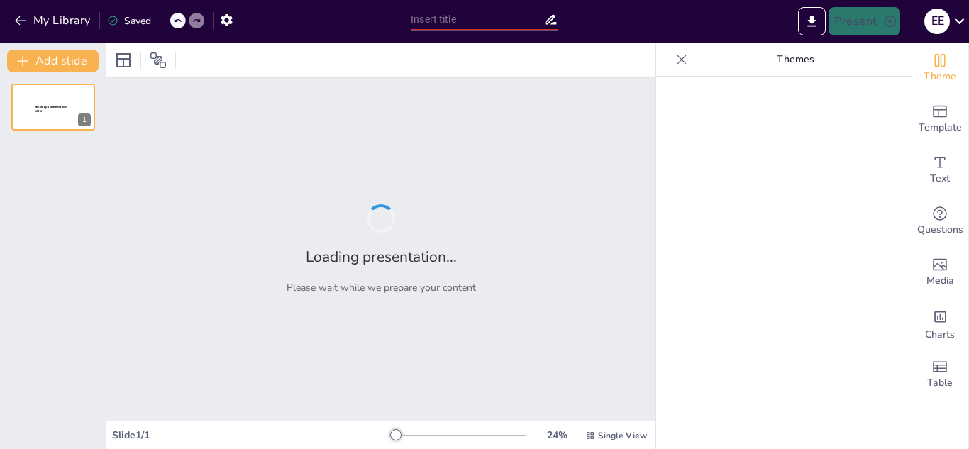
type input "Análisis Comparativo de Métodos de Depreciación"
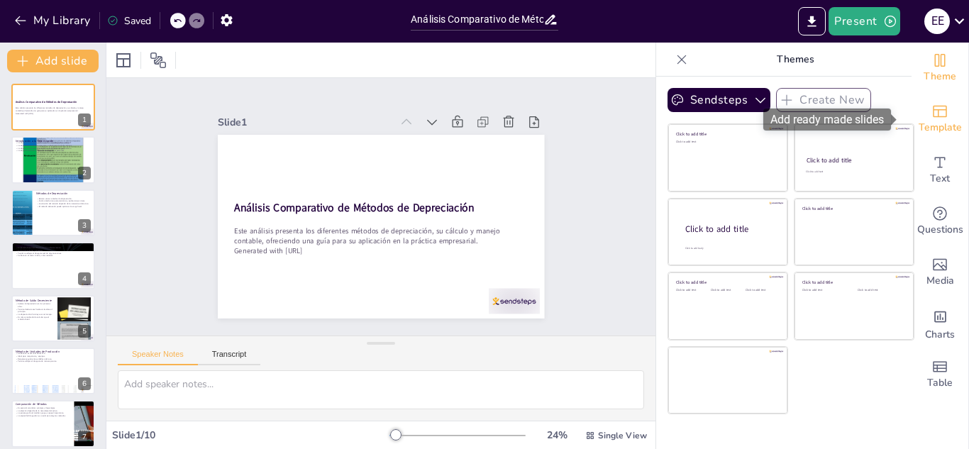
click at [930, 121] on span "Template" at bounding box center [940, 128] width 43 height 16
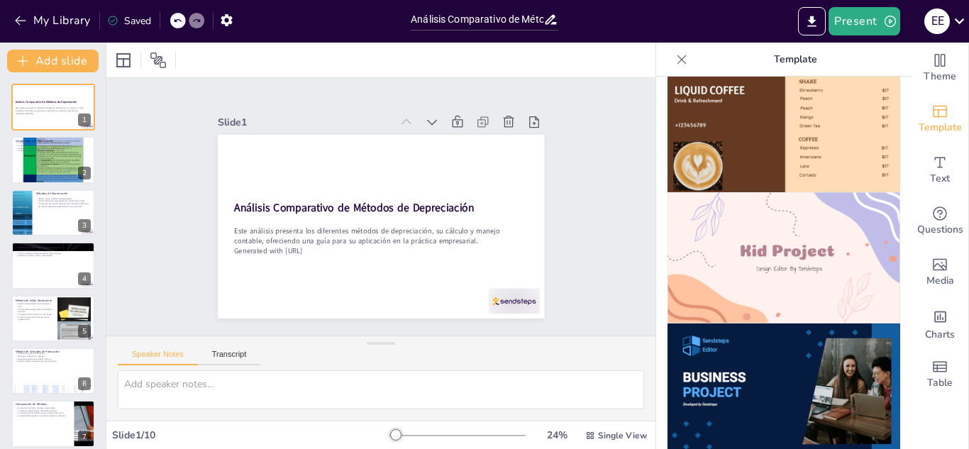
scroll to position [933, 0]
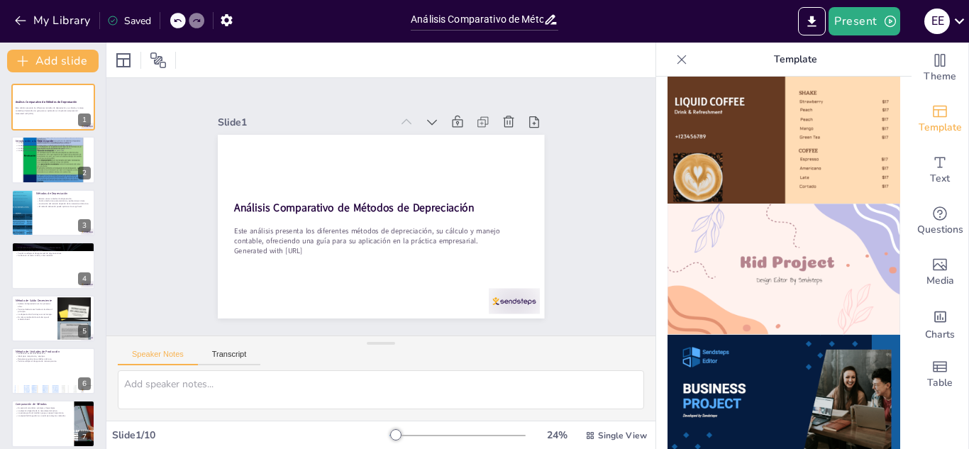
click at [773, 353] on img at bounding box center [783, 400] width 233 height 131
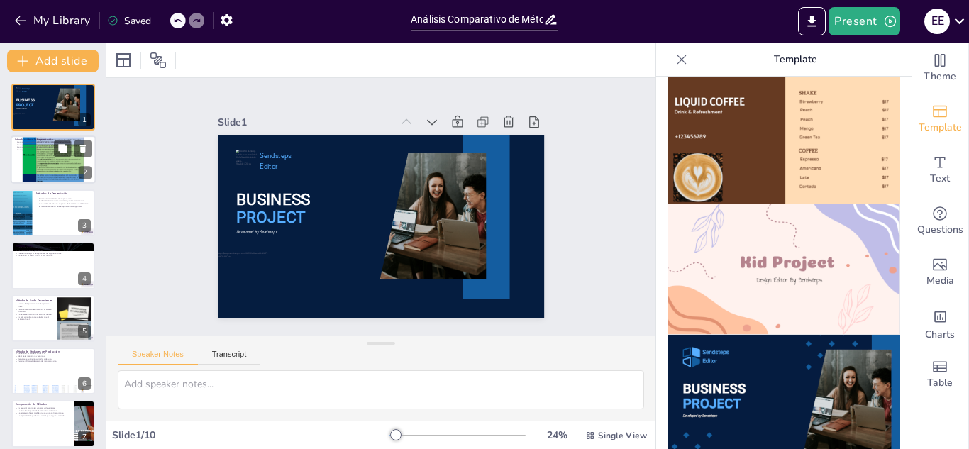
click at [48, 170] on div at bounding box center [53, 160] width 85 height 121
type textarea "La depreciación es crucial en la contabilidad, ya que permite a las empresas di…"
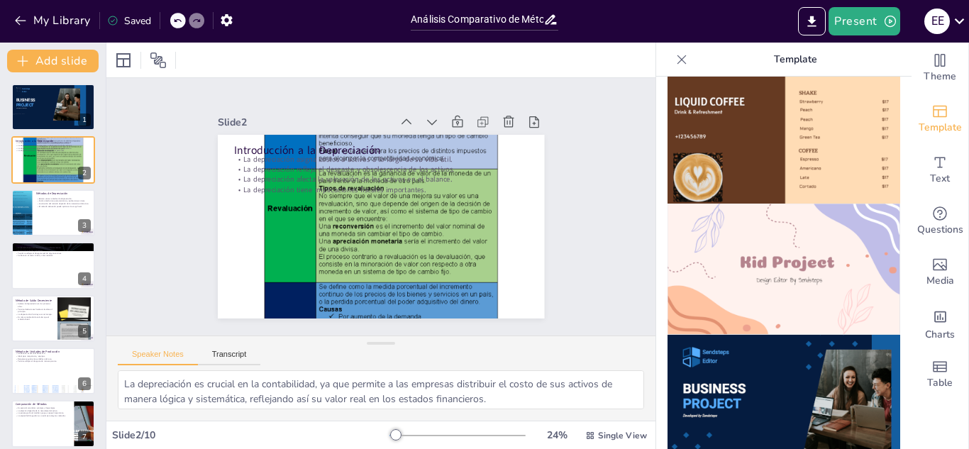
click at [677, 57] on icon at bounding box center [681, 59] width 9 height 9
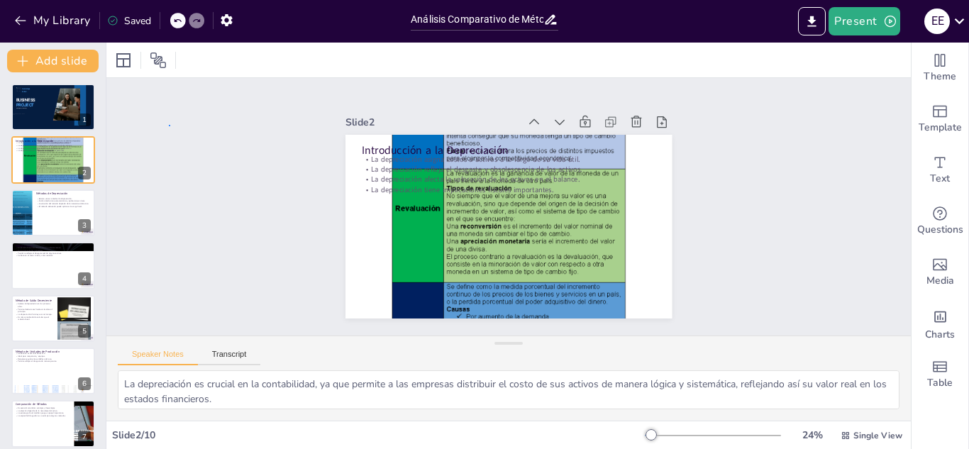
click at [171, 125] on div "Slide 1 BUSINESS PROJECT Sendsteps Editor Developed by Sendsteps Slide 2 Introd…" at bounding box center [508, 206] width 804 height 257
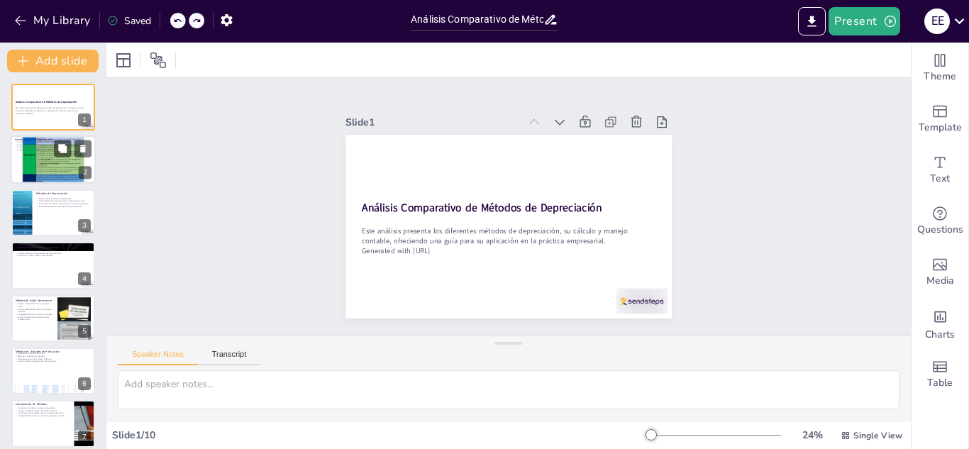
click at [57, 162] on div at bounding box center [53, 160] width 85 height 121
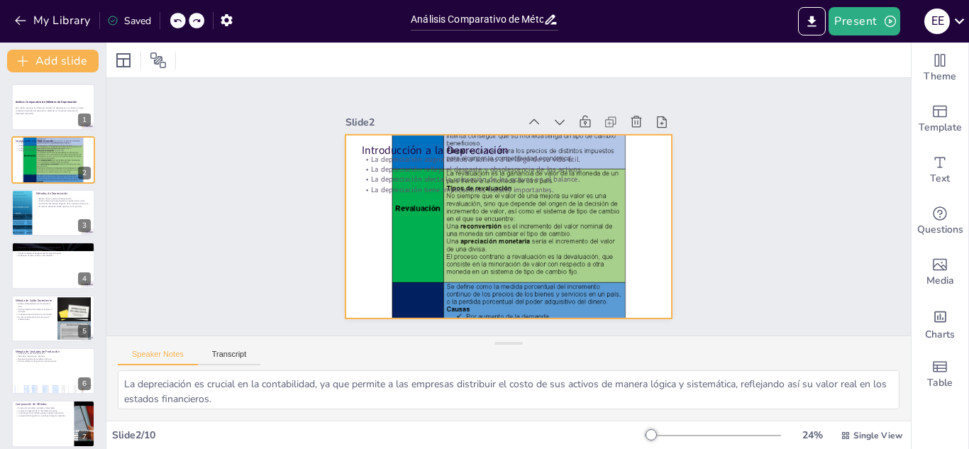
click at [381, 245] on div at bounding box center [508, 227] width 326 height 462
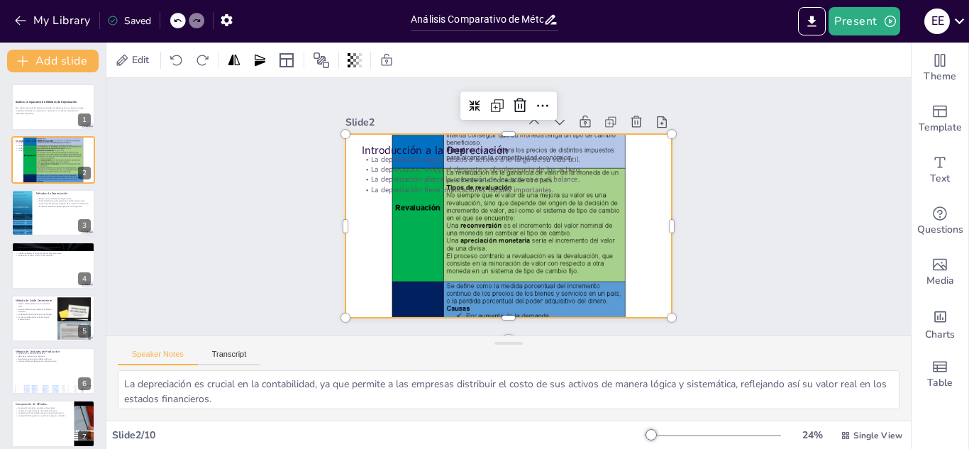
click at [384, 244] on div at bounding box center [508, 226] width 326 height 462
click at [400, 247] on div at bounding box center [508, 226] width 326 height 462
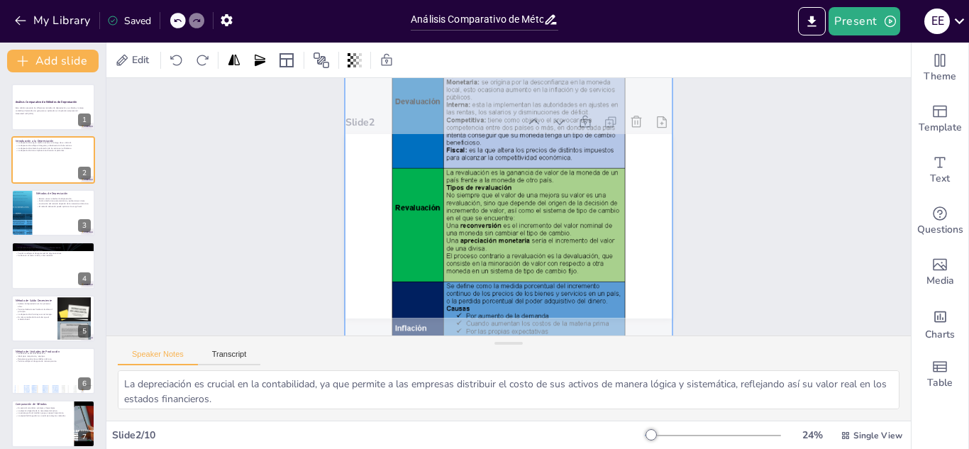
click at [401, 243] on div at bounding box center [508, 226] width 343 height 479
click at [401, 243] on div at bounding box center [495, 218] width 586 height 575
click at [401, 243] on div at bounding box center [508, 225] width 343 height 479
click at [401, 243] on div at bounding box center [507, 225] width 392 height 512
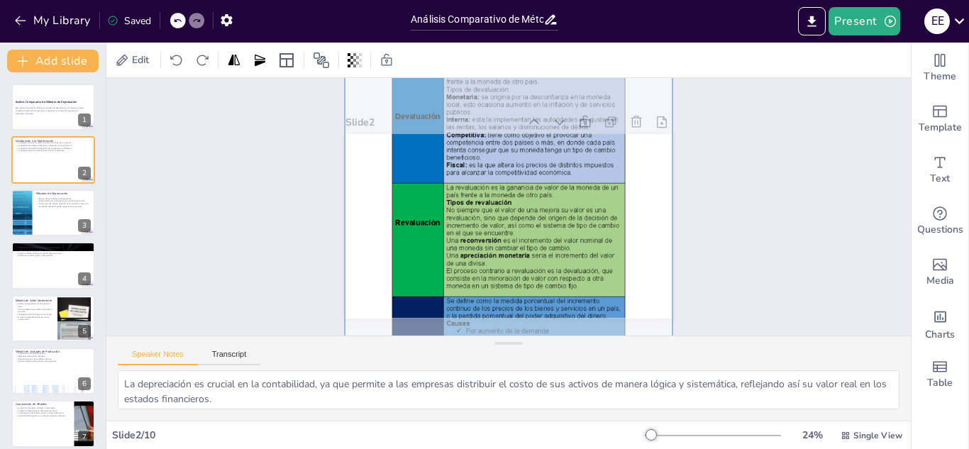
drag, startPoint x: 401, startPoint y: 243, endPoint x: 199, endPoint y: 258, distance: 202.1
click at [199, 258] on div "Slide 1 Análisis Comparativo de Métodos de Depreciación Este análisis presenta …" at bounding box center [508, 206] width 804 height 257
drag, startPoint x: 414, startPoint y: 250, endPoint x: 370, endPoint y: 250, distance: 43.3
click at [370, 250] on div at bounding box center [508, 240] width 343 height 479
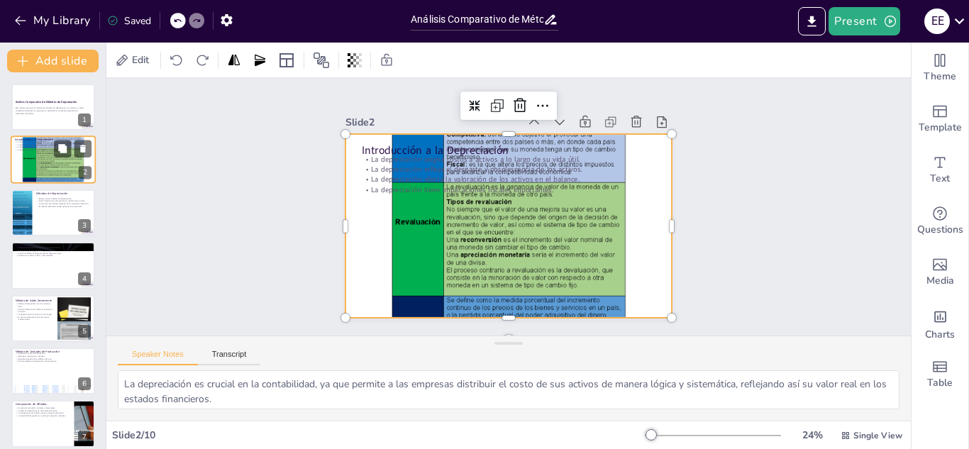
click at [45, 155] on div at bounding box center [53, 159] width 85 height 48
click at [360, 206] on div at bounding box center [508, 240] width 326 height 462
click at [514, 104] on icon at bounding box center [520, 106] width 13 height 14
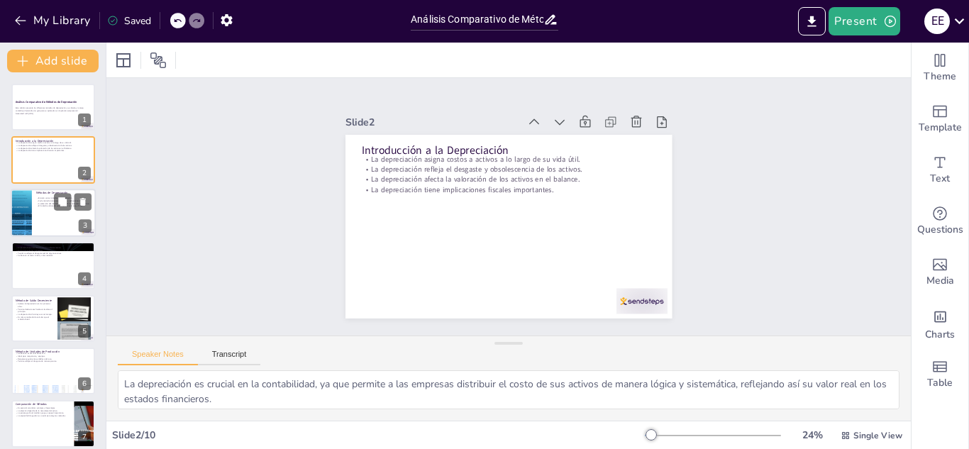
click at [38, 205] on p "El método adecuado puede optimizar la carga fiscal." at bounding box center [63, 206] width 55 height 3
type textarea "Conocer los diferentes métodos de depreciación es esencial para que las empresa…"
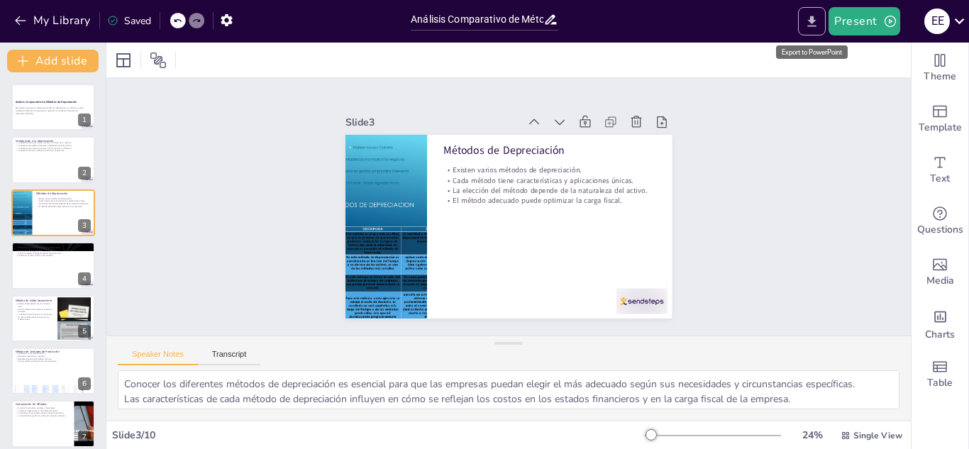
click at [816, 20] on icon "Export to PowerPoint" at bounding box center [812, 21] width 9 height 11
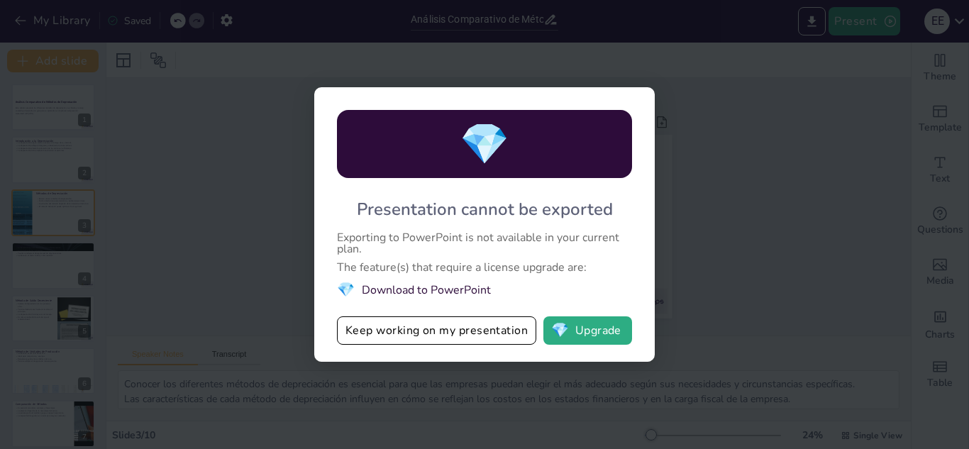
click at [445, 287] on li "💎 Download to PowerPoint" at bounding box center [484, 289] width 295 height 19
click at [595, 331] on button "💎 Upgrade" at bounding box center [587, 330] width 89 height 28
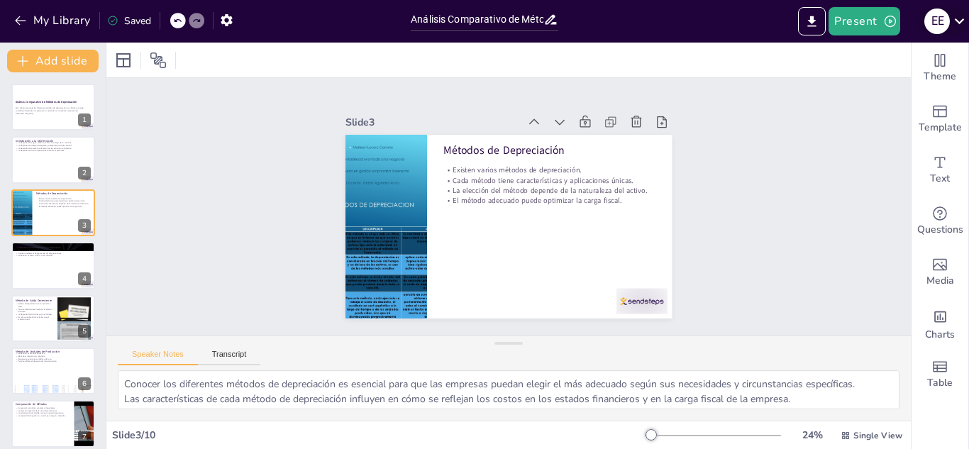
click at [935, 23] on div "E E" at bounding box center [937, 22] width 26 height 26
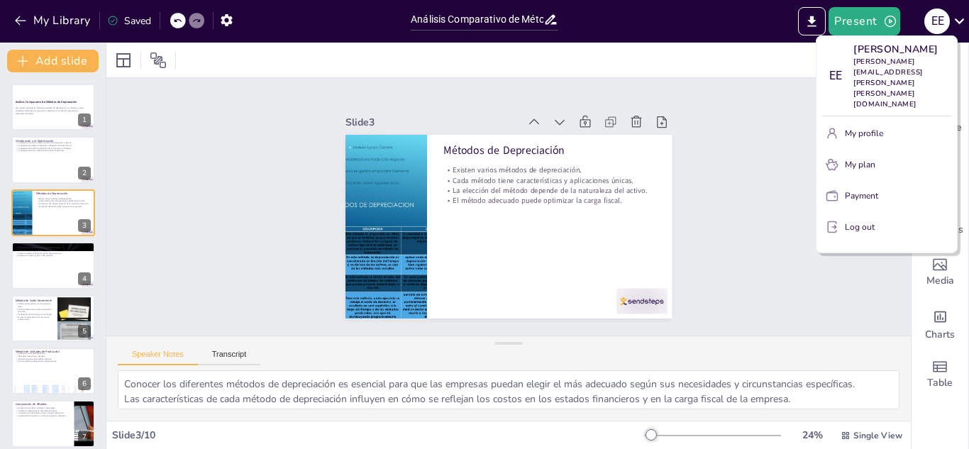
click at [860, 233] on p "Log out" at bounding box center [860, 227] width 30 height 13
